Goal: Task Accomplishment & Management: Manage account settings

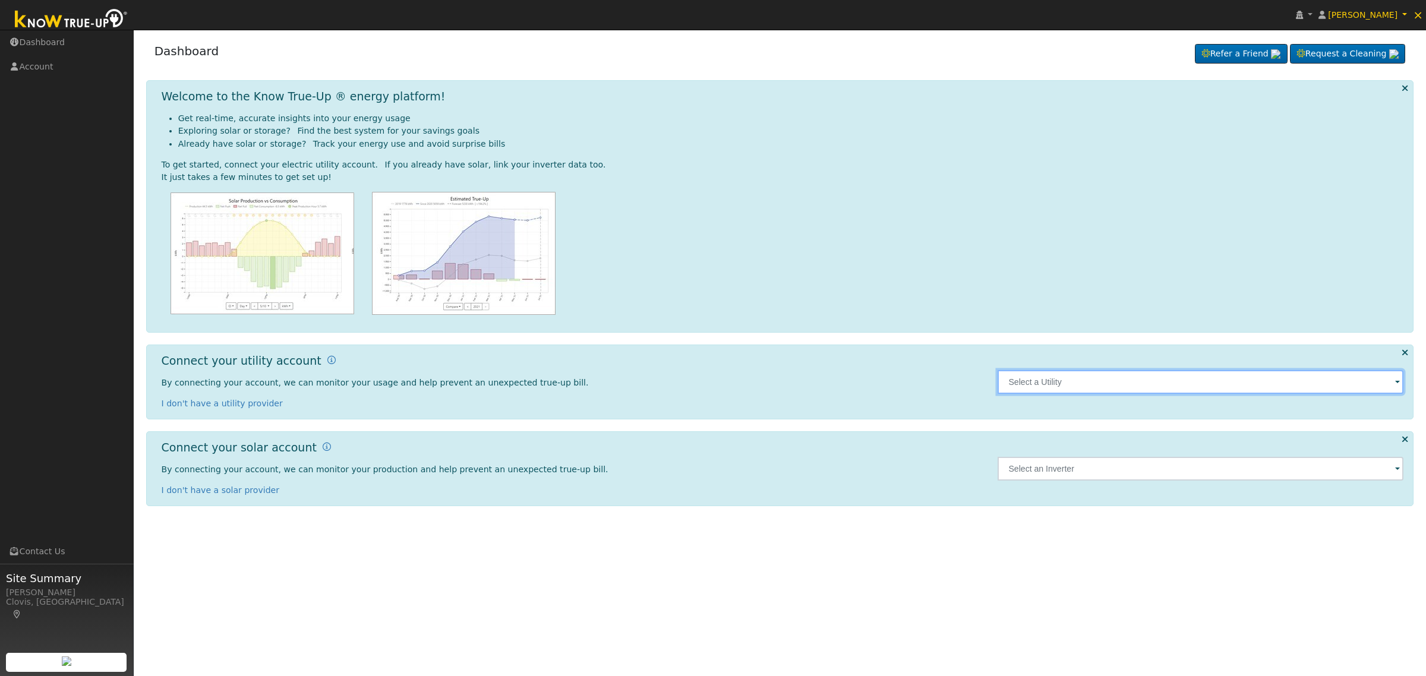
click at [1249, 384] on input "text" at bounding box center [1200, 382] width 406 height 24
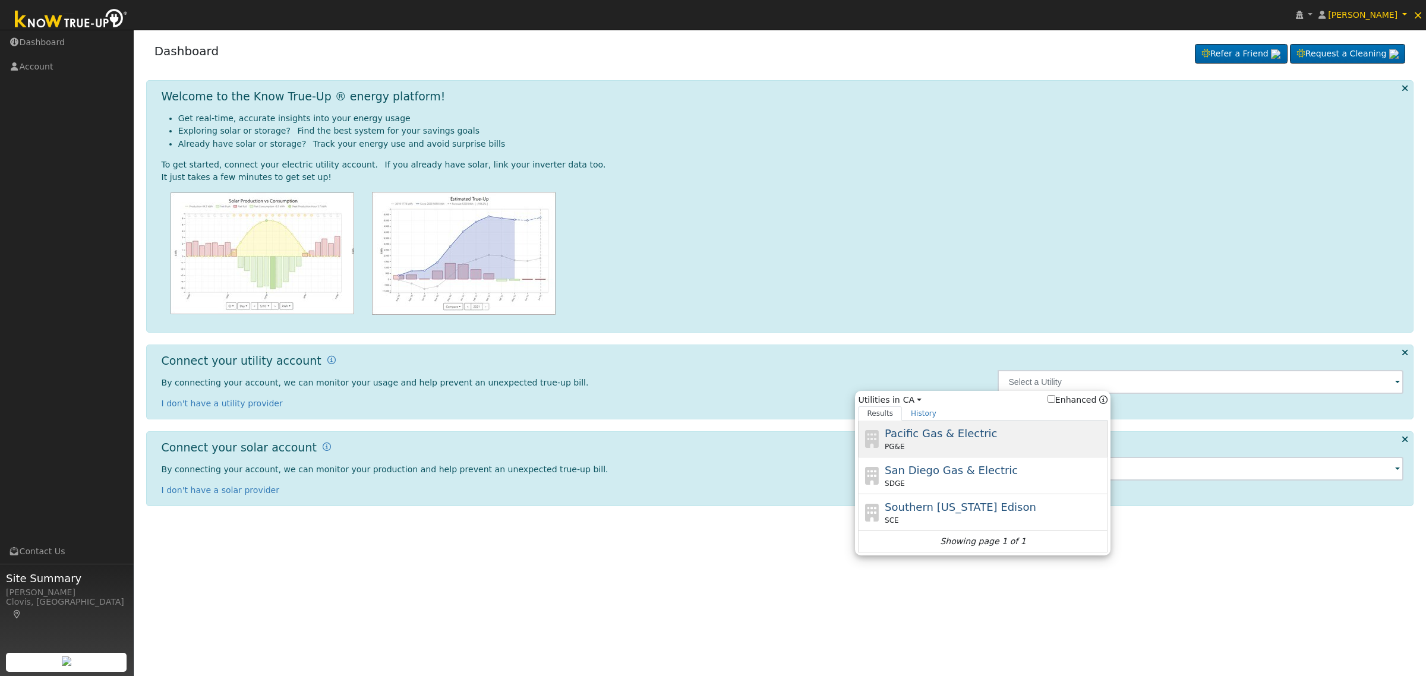
click at [970, 440] on span "Pacific Gas & Electric" at bounding box center [941, 433] width 112 height 12
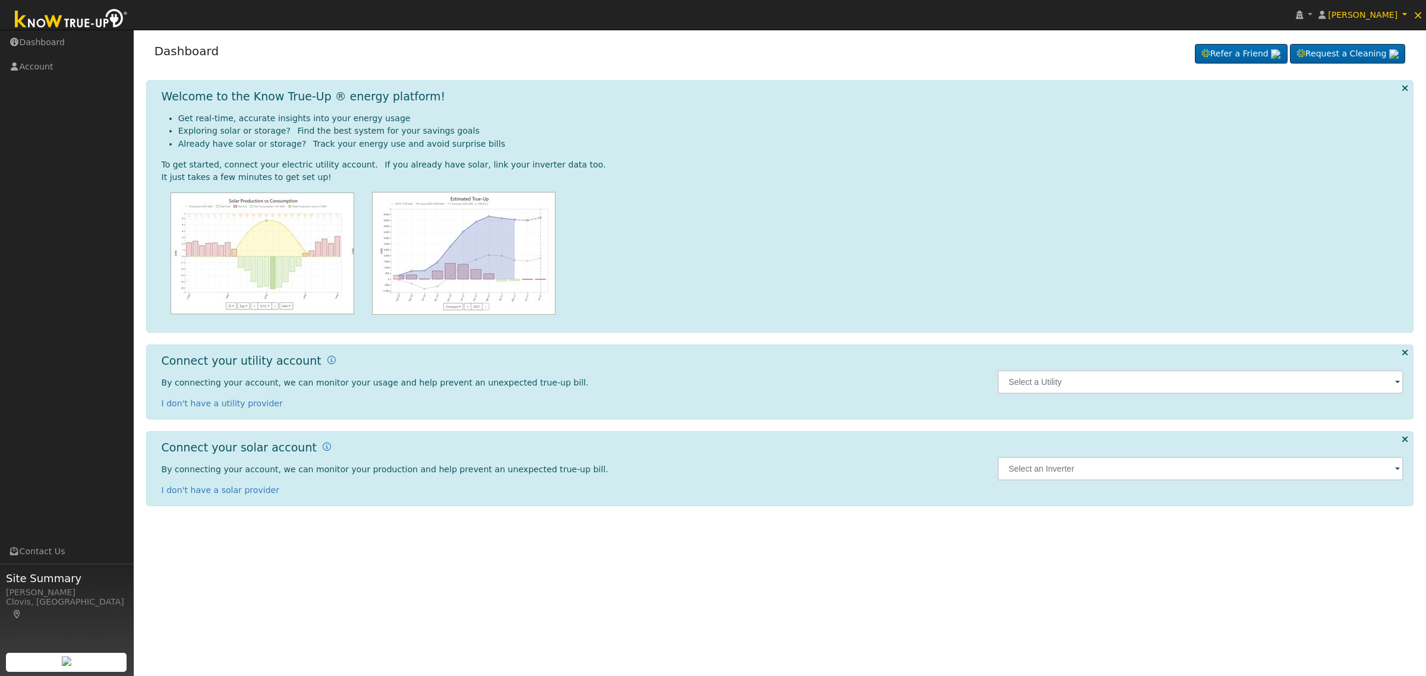
type input "PG&E"
click at [1275, 386] on input "text" at bounding box center [1200, 382] width 406 height 24
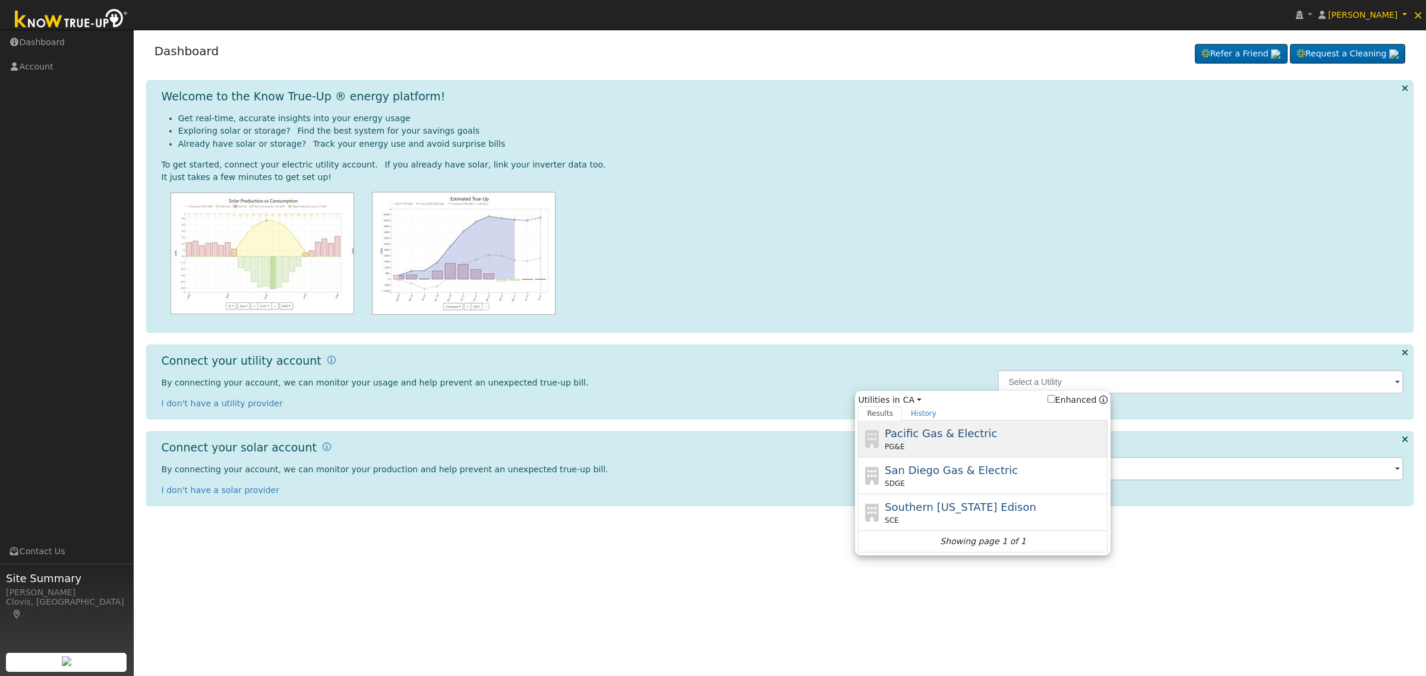
click at [948, 443] on div "PG&E" at bounding box center [995, 446] width 220 height 11
type input "PG&E"
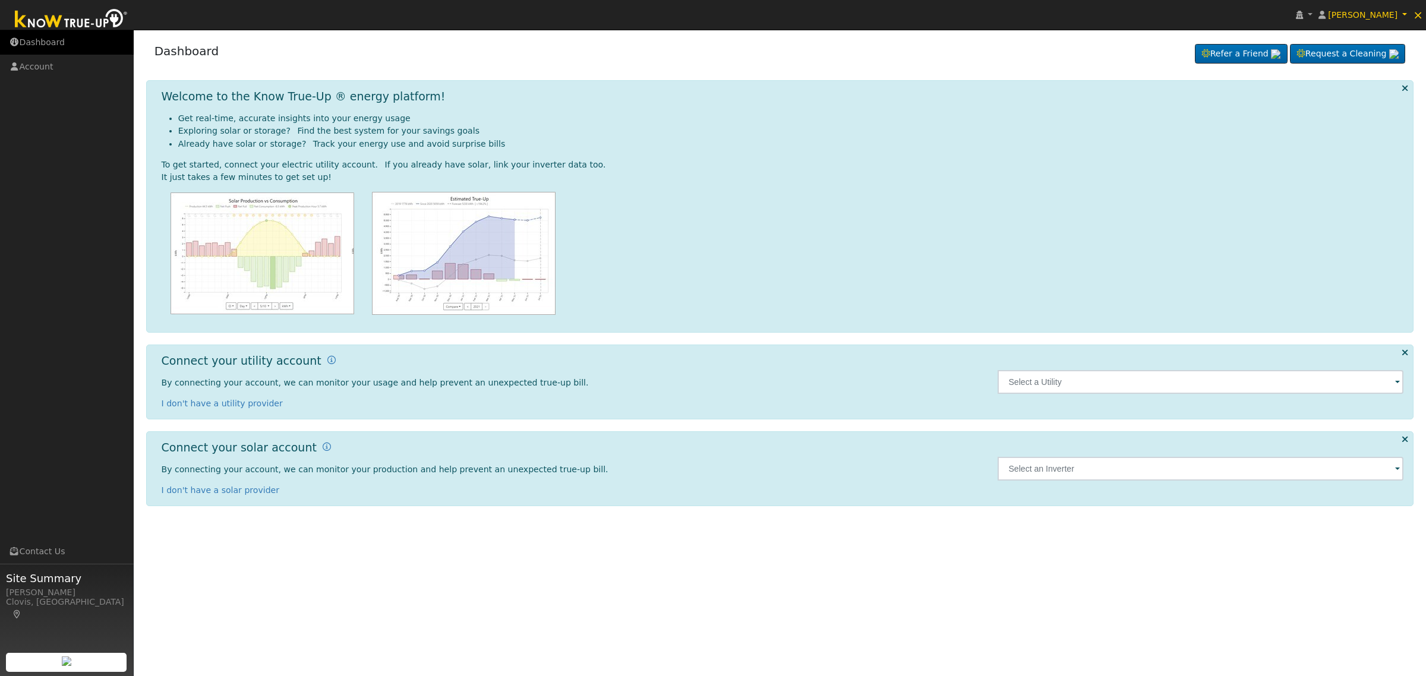
click at [56, 40] on link "Dashboard" at bounding box center [67, 42] width 134 height 24
click at [1382, 12] on span "[PERSON_NAME]" at bounding box center [1363, 15] width 70 height 10
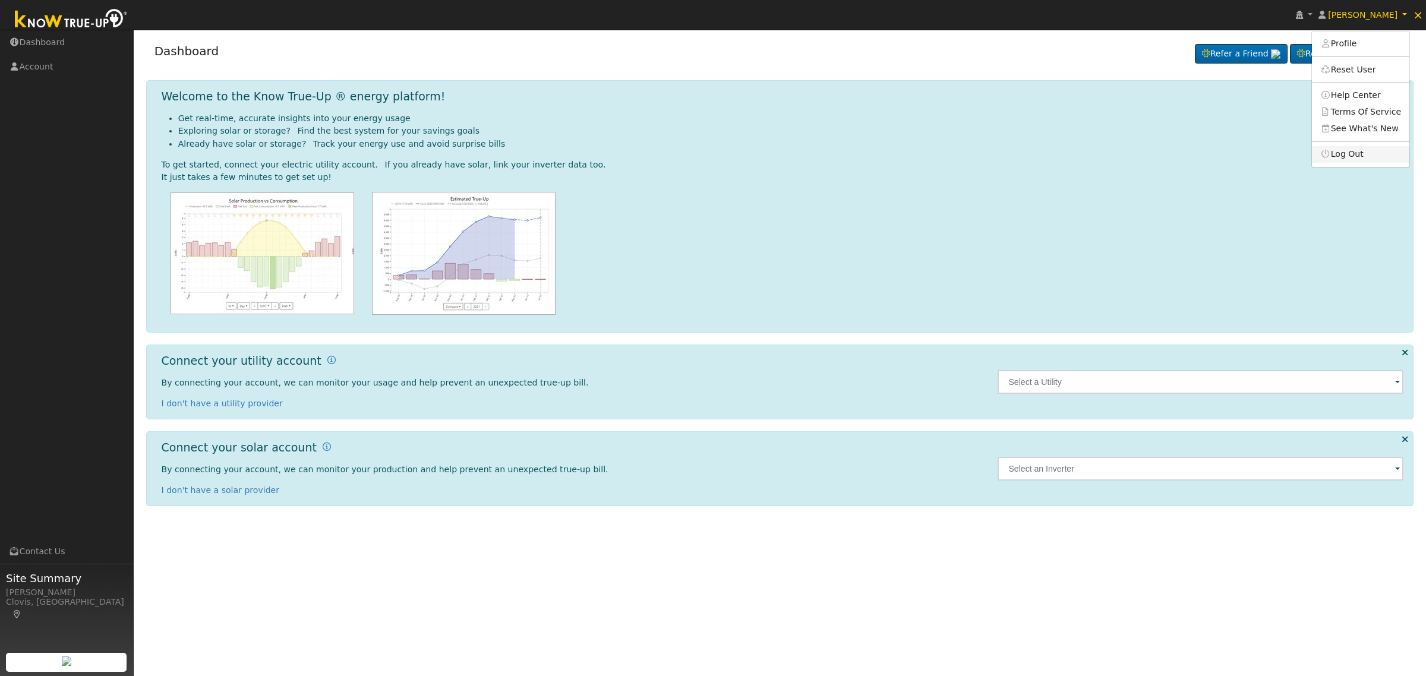
click at [1355, 151] on link "Log Out" at bounding box center [1360, 154] width 97 height 17
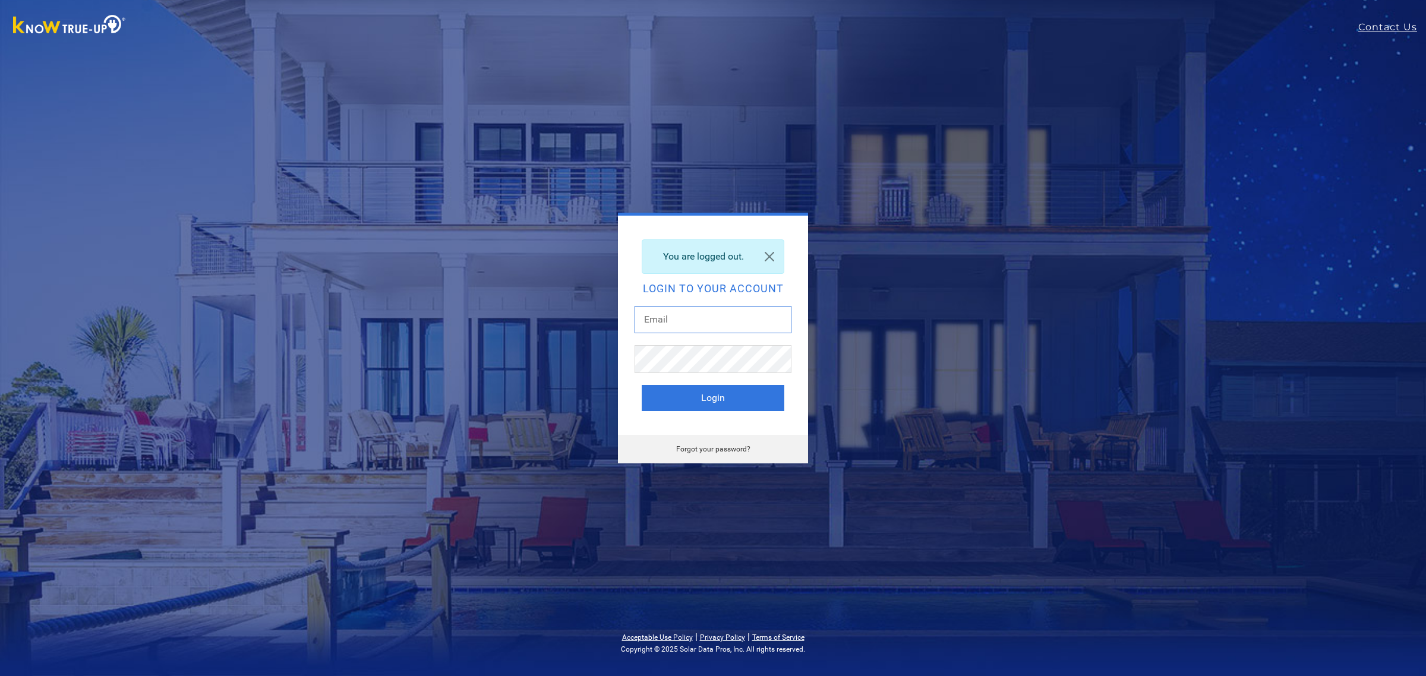
click at [701, 325] on input "text" at bounding box center [712, 319] width 157 height 27
type input "[EMAIL_ADDRESS][DOMAIN_NAME]"
click at [728, 400] on button "Login" at bounding box center [713, 398] width 143 height 26
